Goal: Task Accomplishment & Management: Use online tool/utility

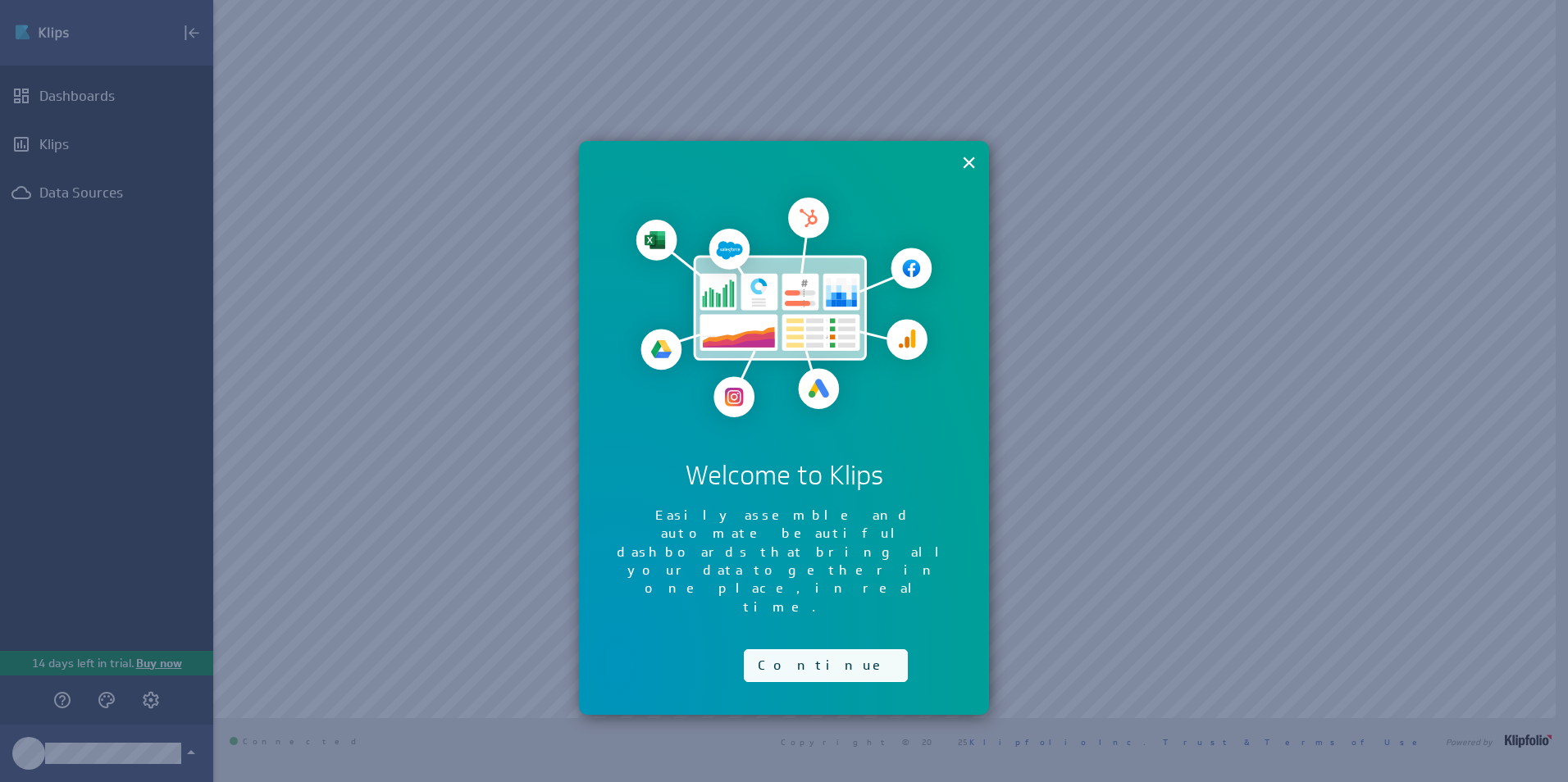
click at [806, 649] on button "Continue" at bounding box center [826, 666] width 164 height 33
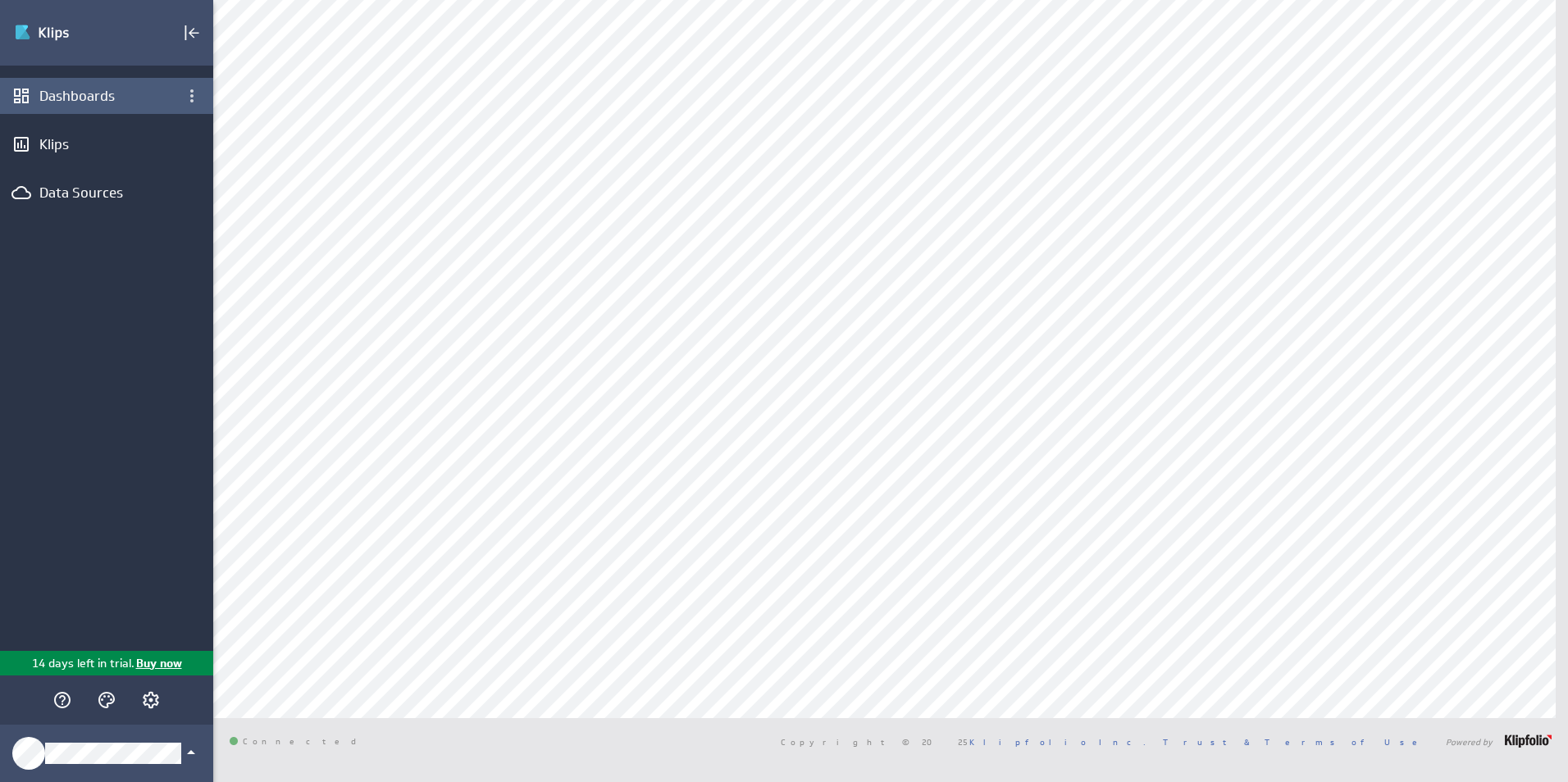
click at [101, 94] on div "Dashboards" at bounding box center [106, 95] width 135 height 18
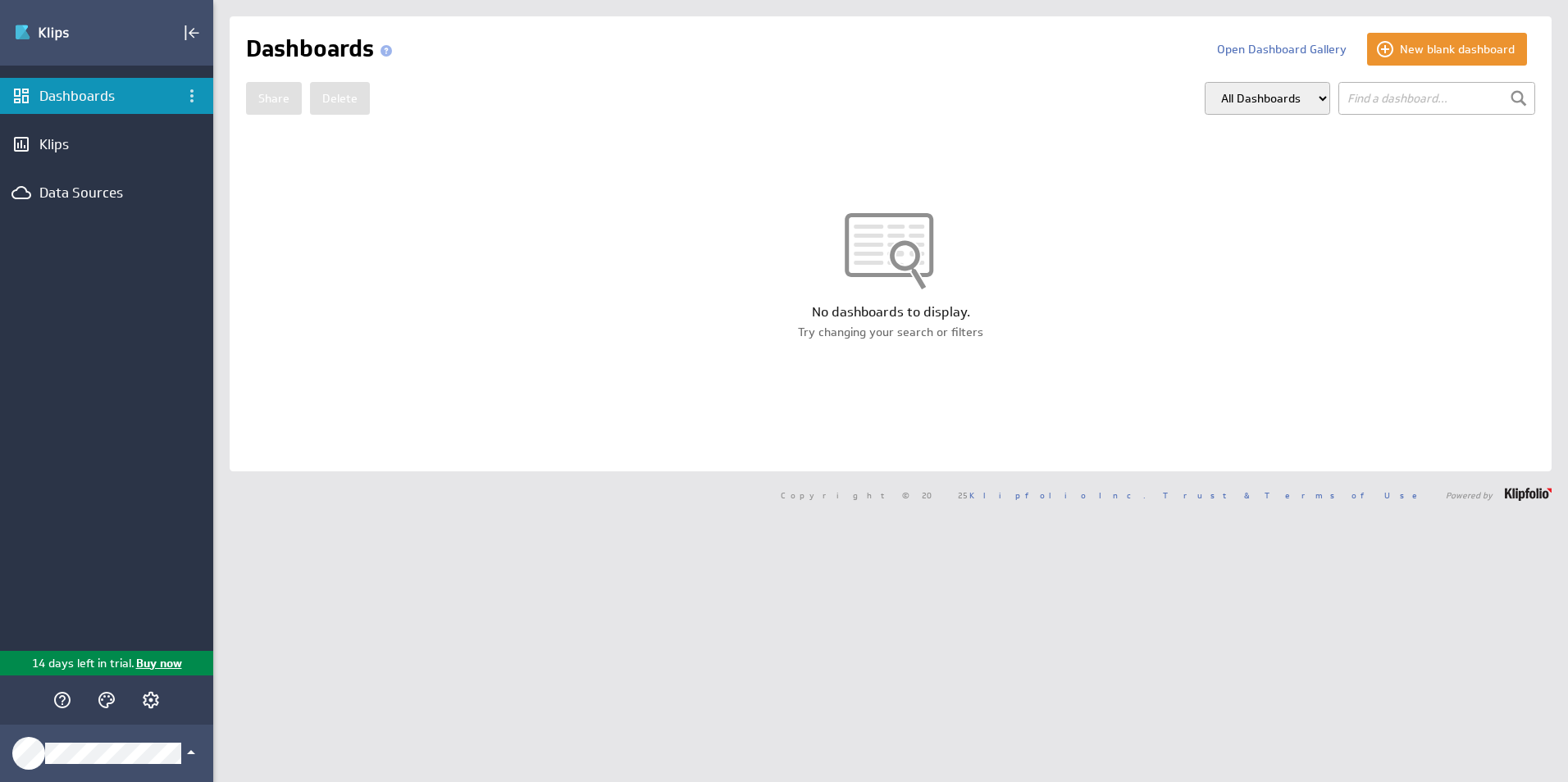
click at [1300, 95] on select "All Dashboards My Dashboards Group: Default" at bounding box center [1268, 98] width 126 height 33
click at [1375, 98] on input "text" at bounding box center [1437, 98] width 197 height 33
type input "ㄴ"
type input "sales"
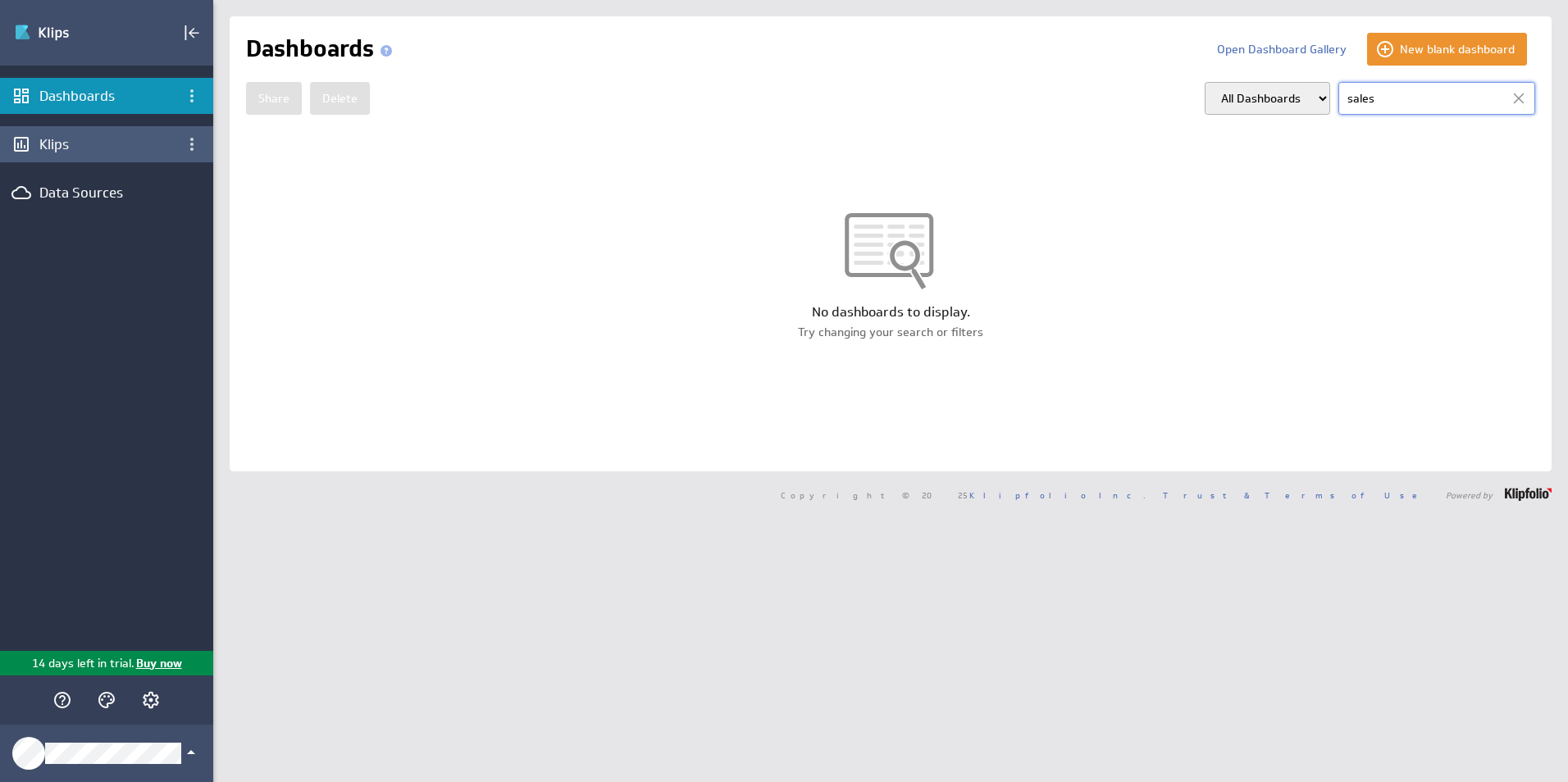
click at [53, 140] on div "Klips" at bounding box center [106, 144] width 135 height 18
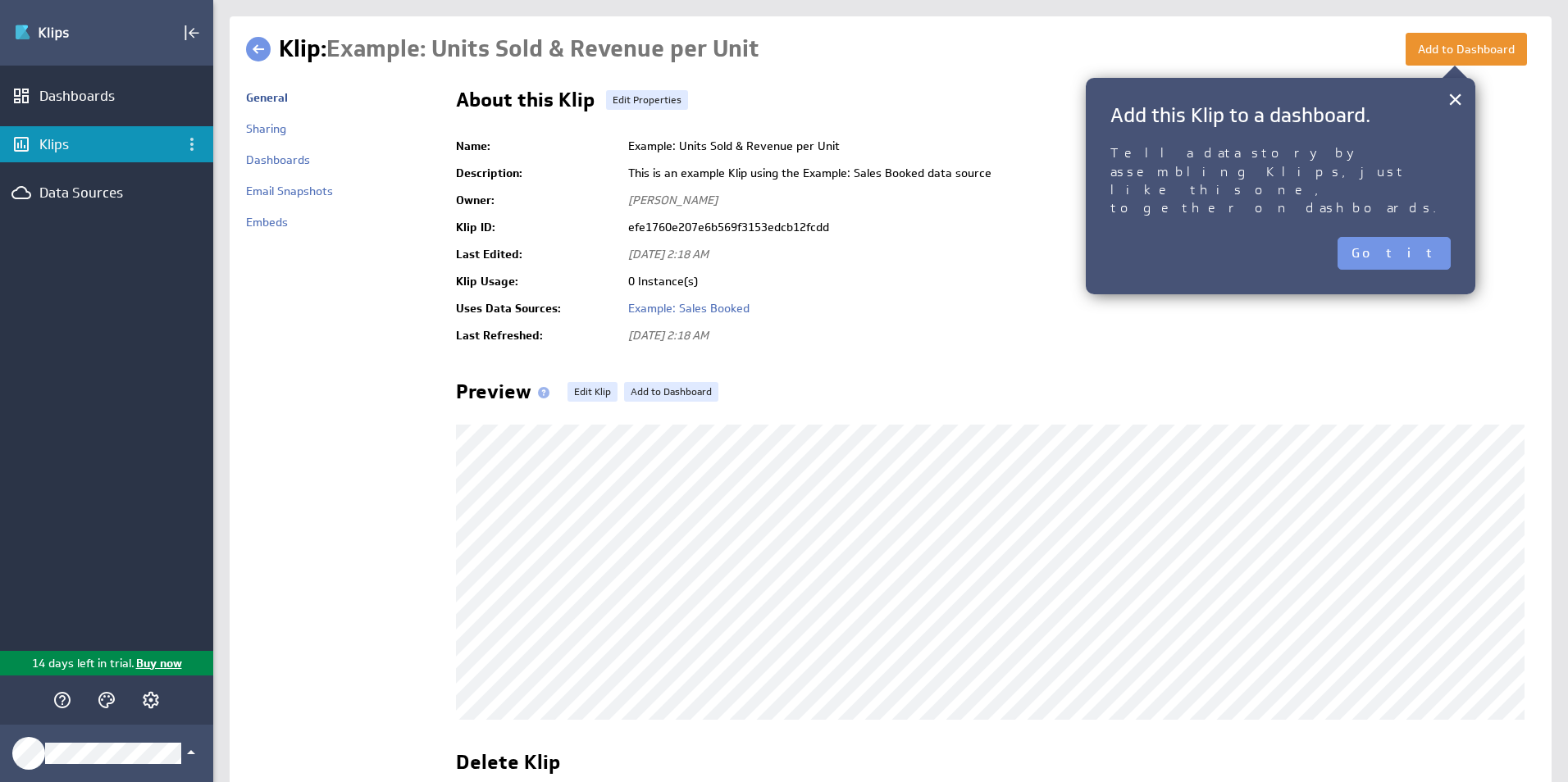
click at [262, 50] on link at bounding box center [258, 49] width 24 height 24
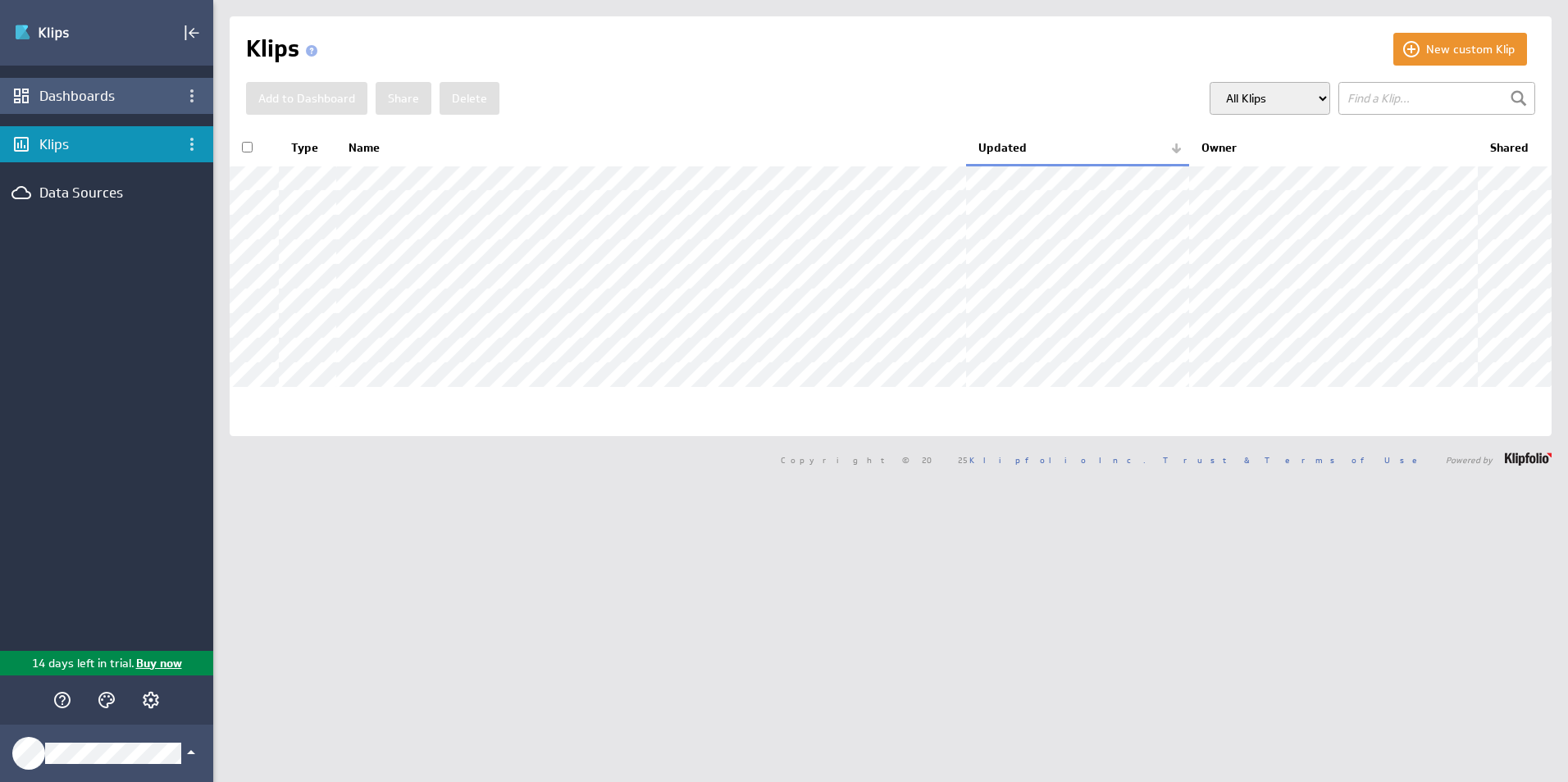
click at [96, 99] on div "Dashboards" at bounding box center [106, 95] width 135 height 18
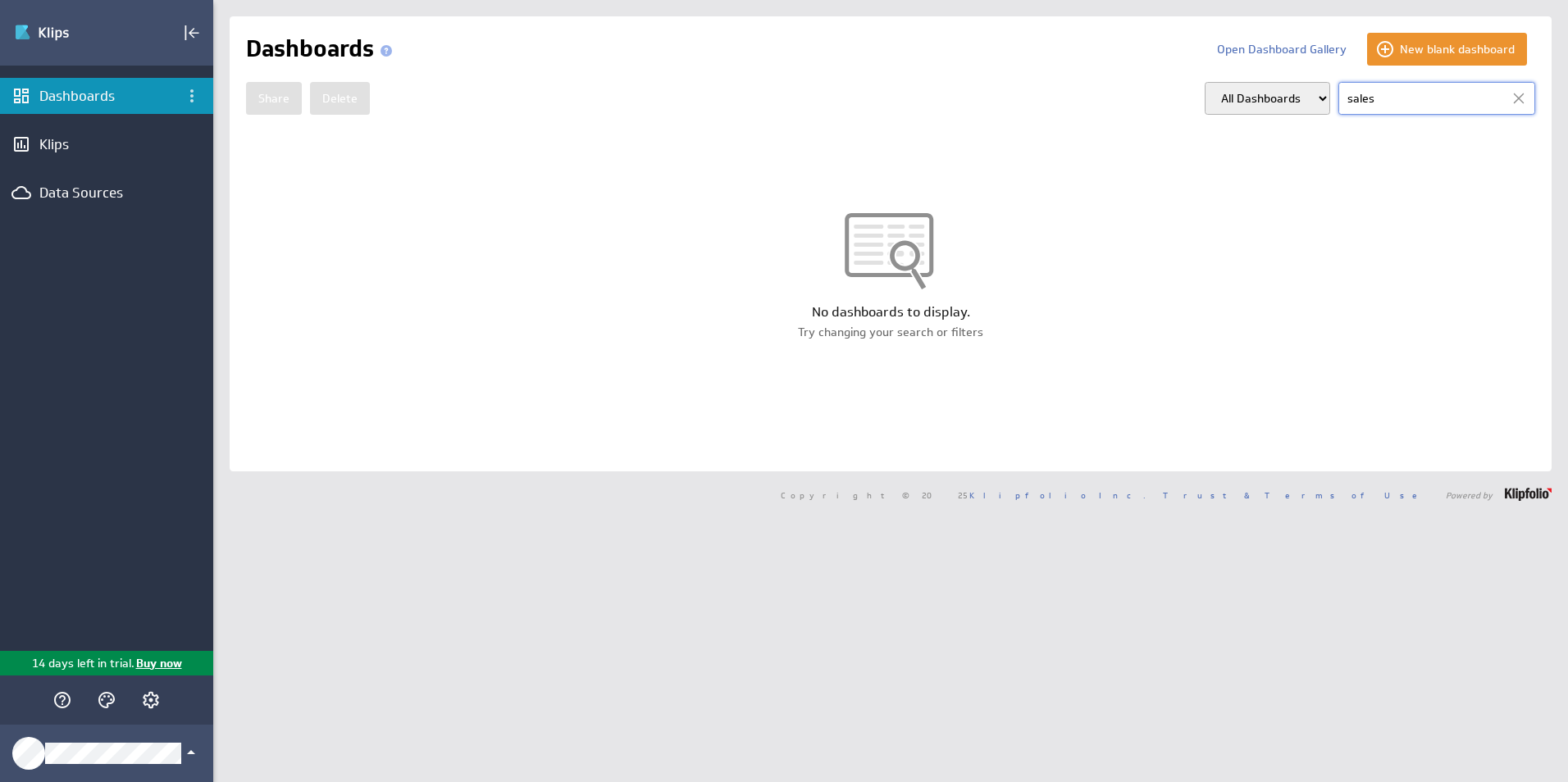
click at [1308, 101] on select "All Dashboards My Dashboards Group: Default" at bounding box center [1268, 98] width 126 height 33
click at [464, 323] on div "No dashboards to display. Try changing your search or filters" at bounding box center [891, 276] width 1322 height 291
click at [54, 145] on div "Klips" at bounding box center [106, 144] width 135 height 18
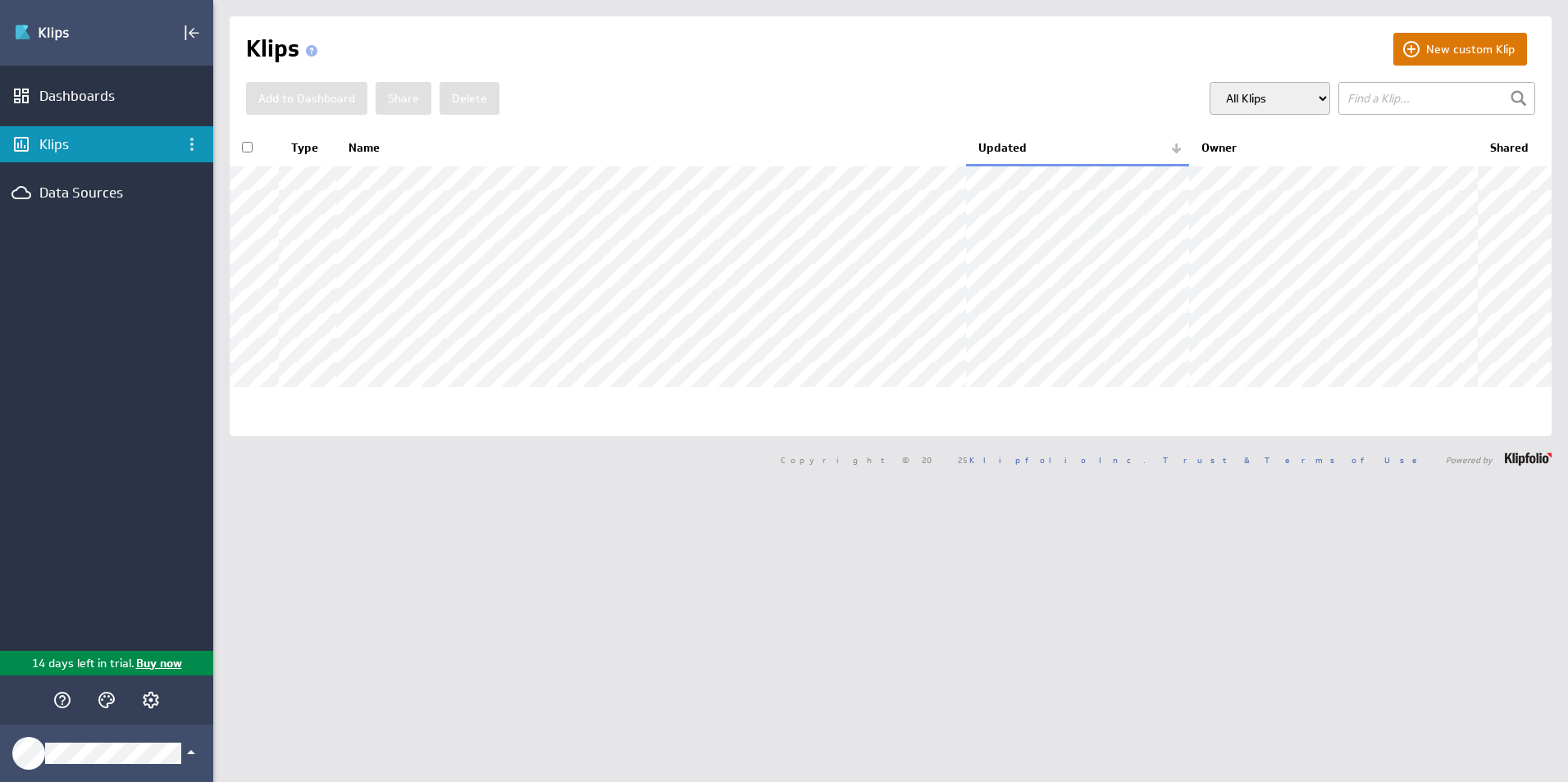
click at [1416, 43] on button "New custom Klip" at bounding box center [1460, 49] width 134 height 33
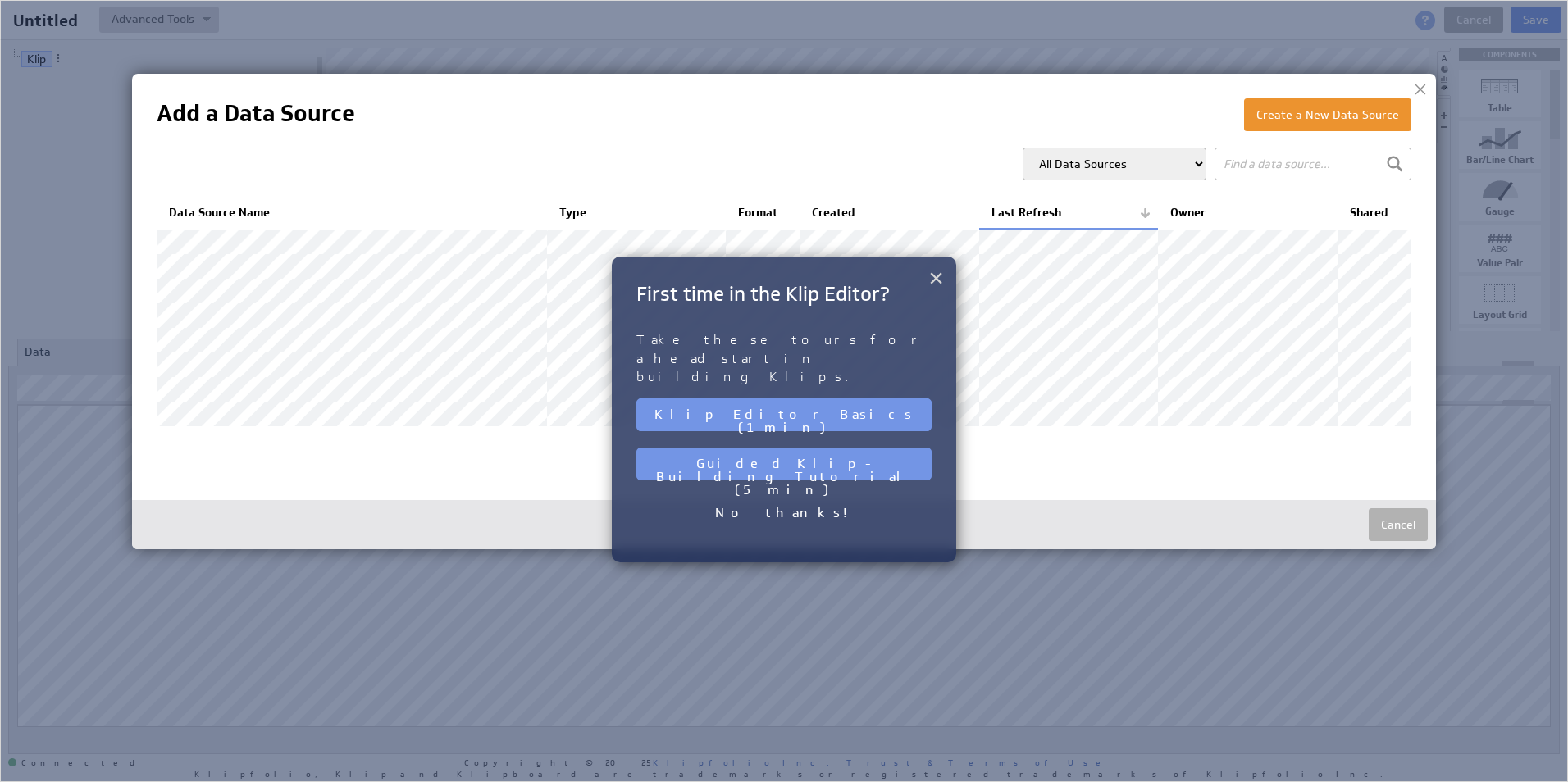
click at [936, 279] on button "×" at bounding box center [936, 278] width 16 height 33
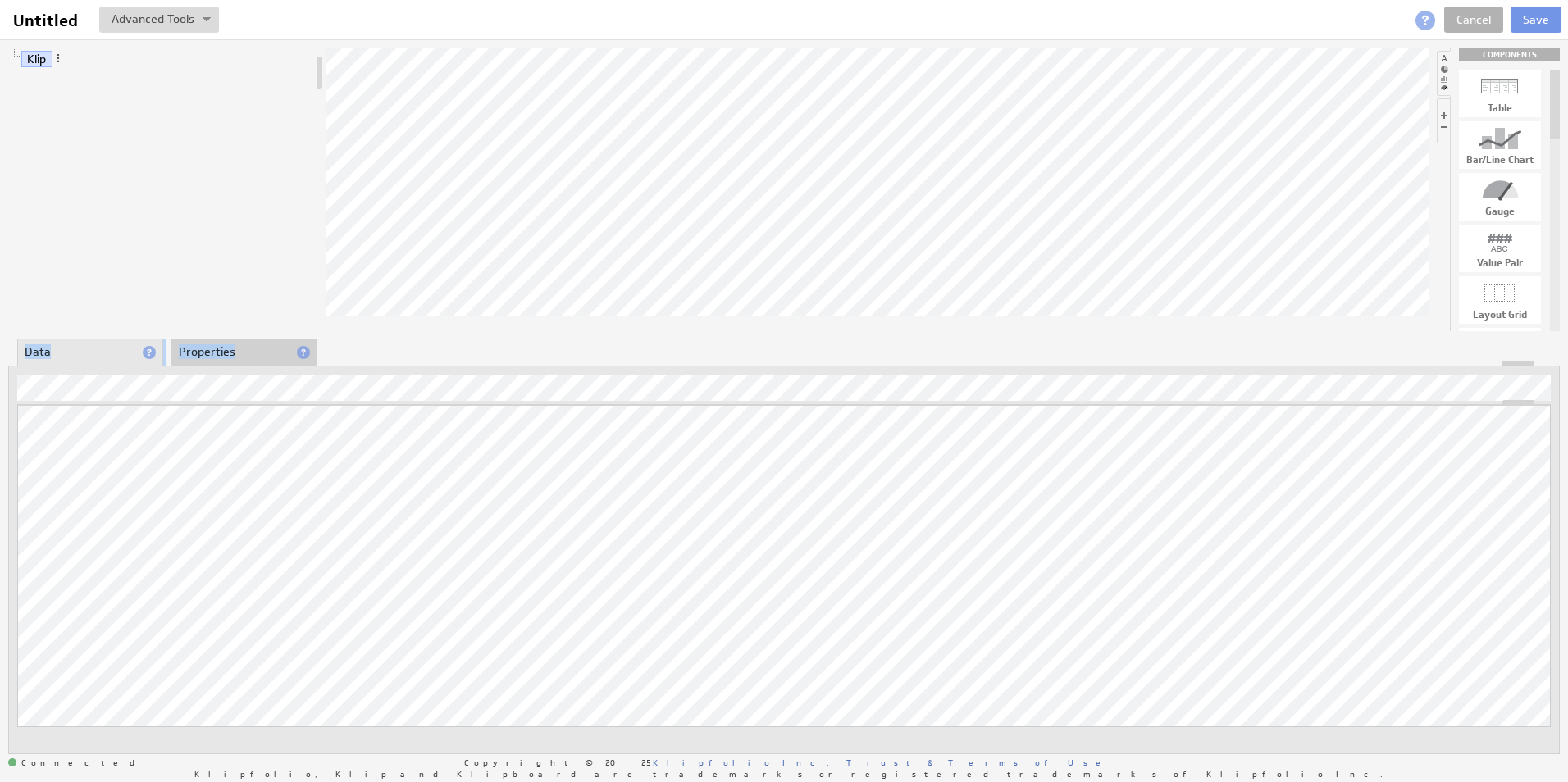
click at [965, 380] on div "Klip COMPONENTS Table Bar/Line Chart Gauge Value Pair Layout Grid Separator Lab…" at bounding box center [784, 400] width 1568 height 723
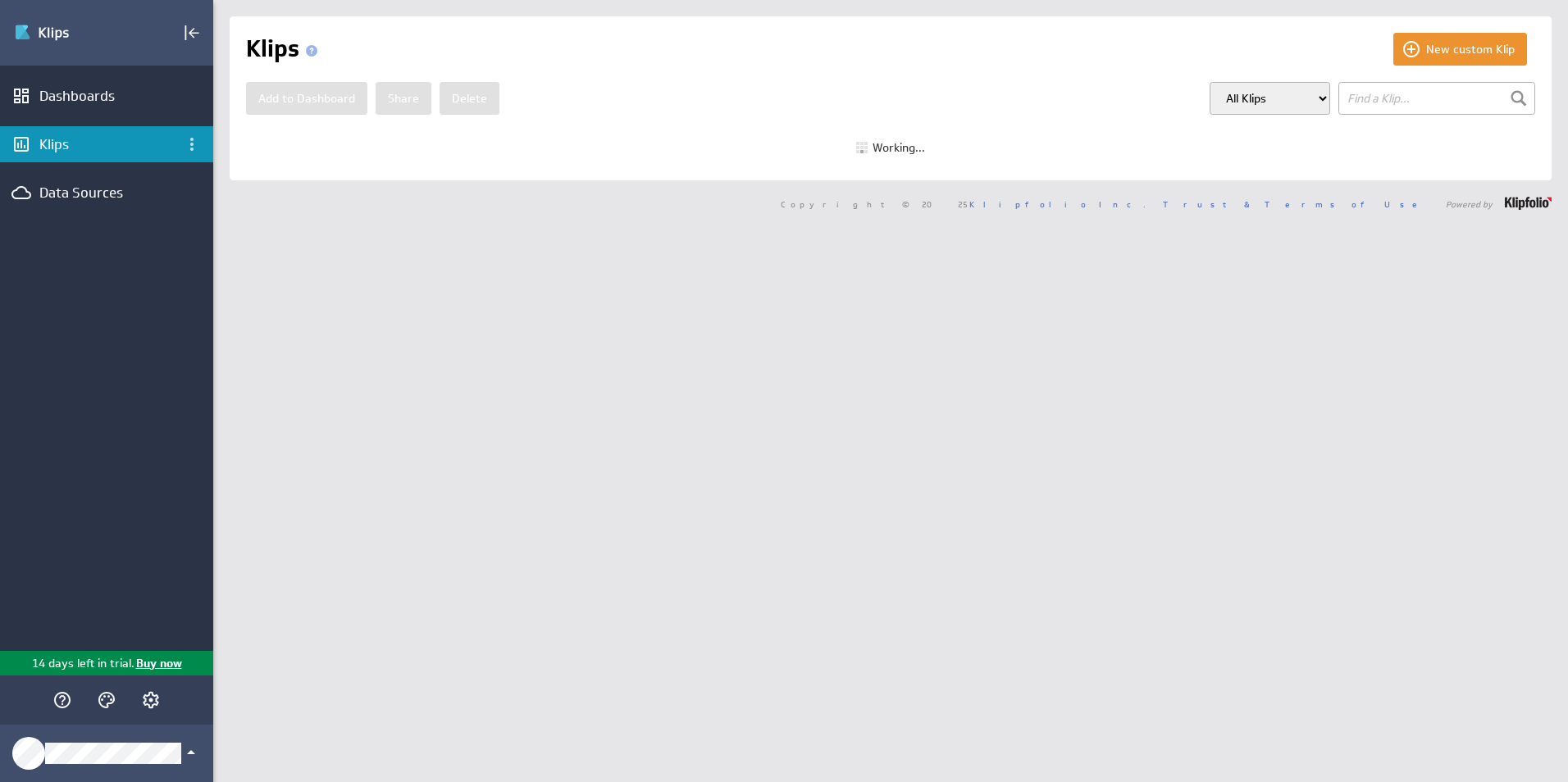
click at [1301, 102] on select "All Klips My Klips Group: Default" at bounding box center [1269, 98] width 121 height 33
click at [79, 191] on div "Data Sources" at bounding box center [106, 193] width 135 height 18
